Goal: Find specific page/section: Find specific page/section

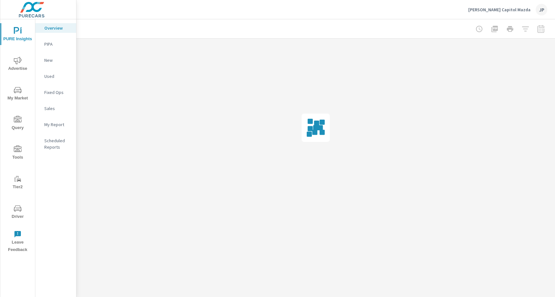
click at [17, 154] on span "Tools" at bounding box center [17, 153] width 31 height 16
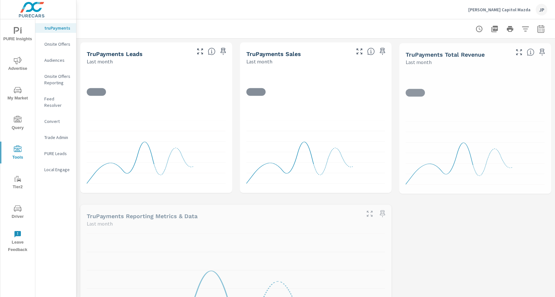
click at [49, 94] on div "Feed Resolver" at bounding box center [55, 102] width 41 height 16
